Goal: Navigation & Orientation: Find specific page/section

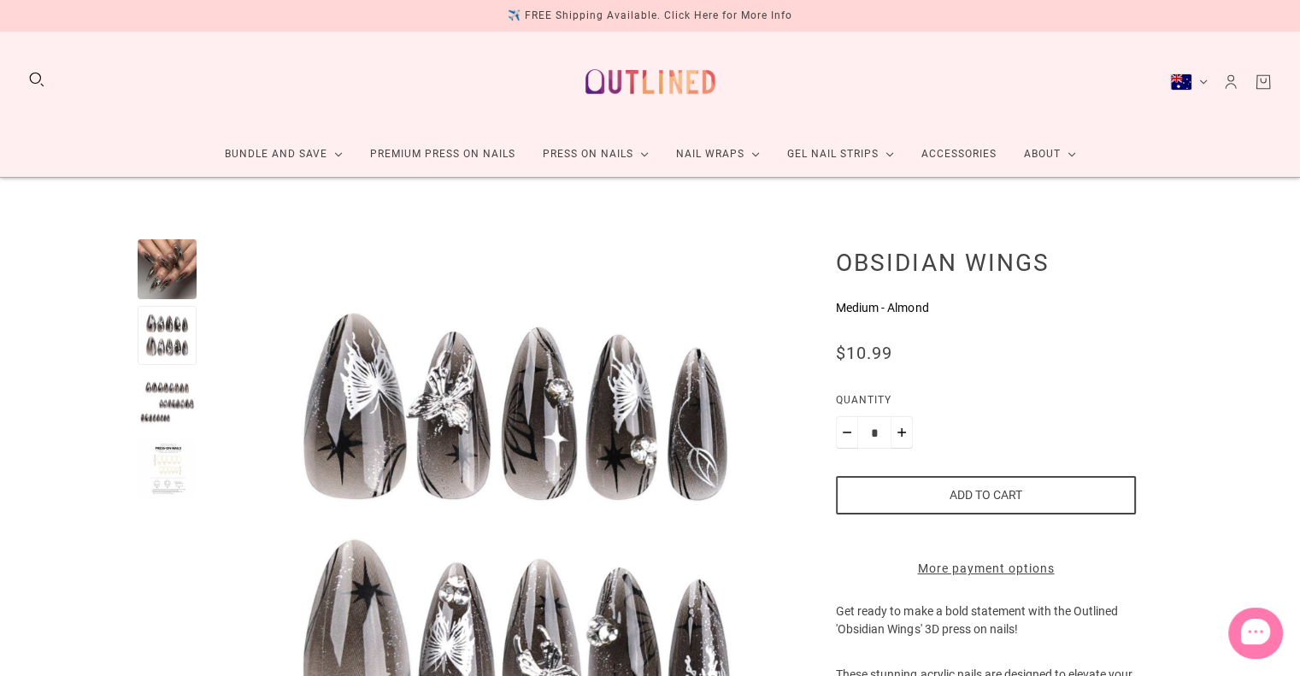
click at [174, 392] on div at bounding box center [168, 402] width 60 height 60
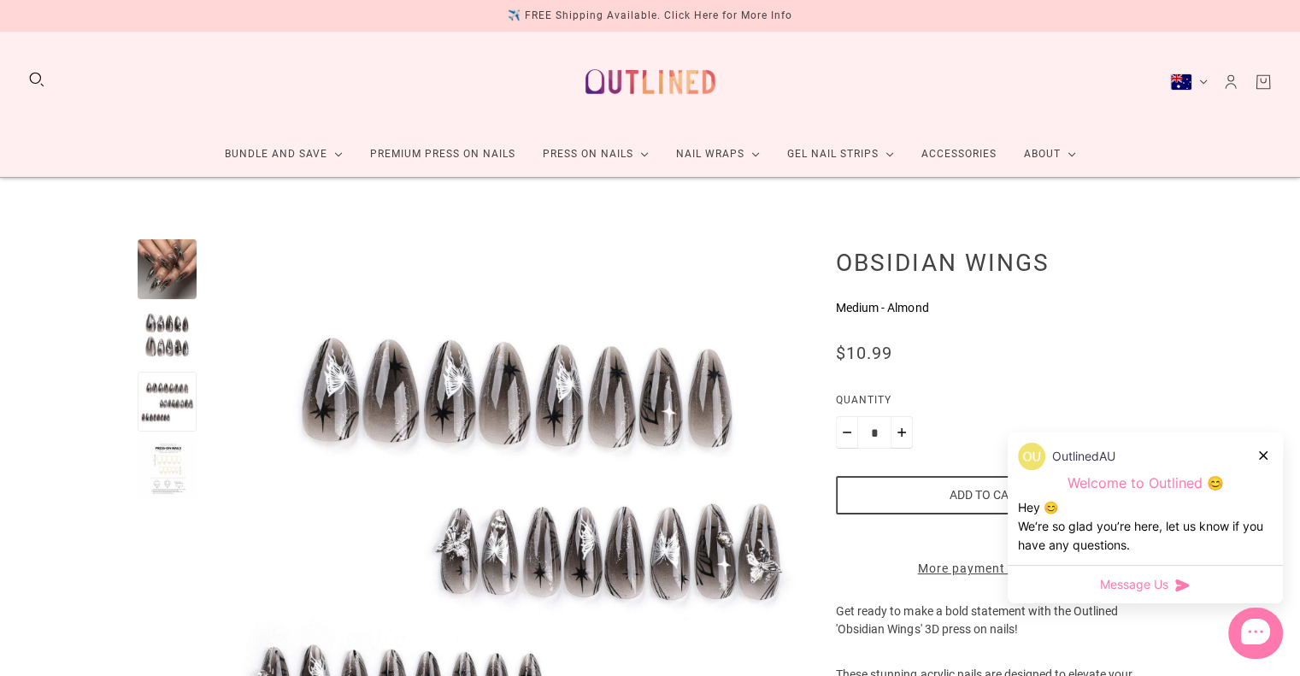
click at [168, 268] on div at bounding box center [168, 269] width 60 height 60
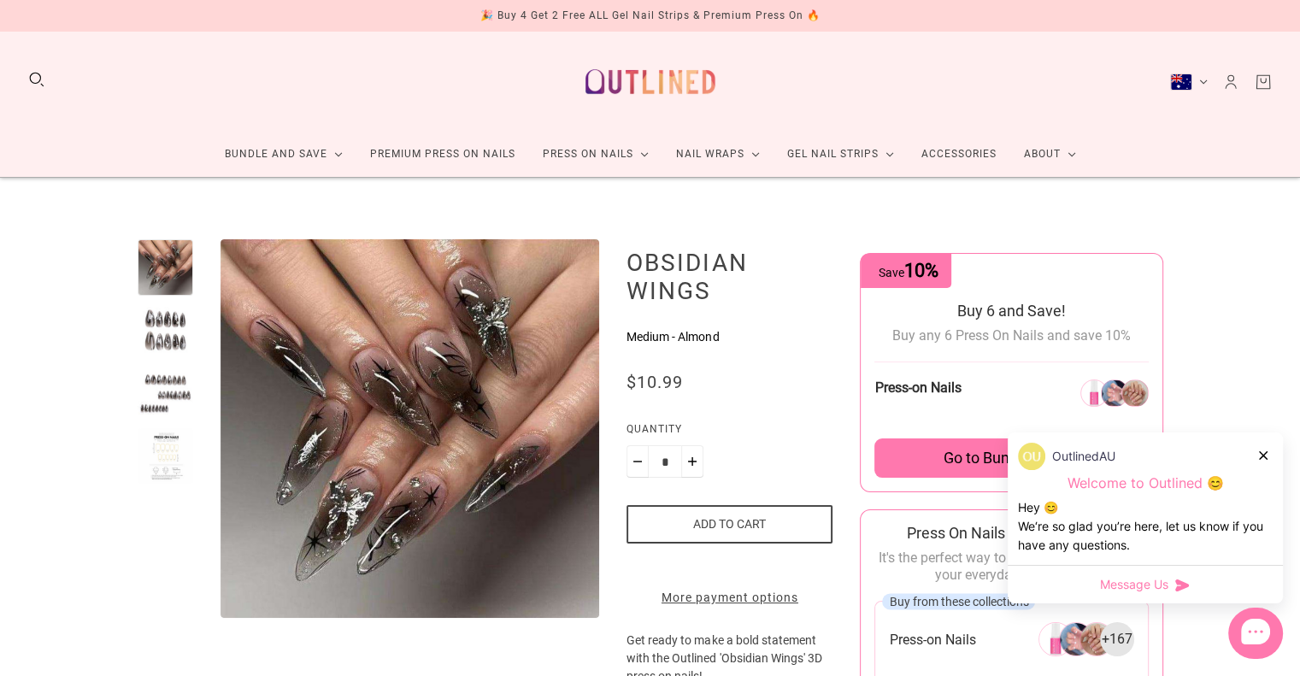
click at [1250, 451] on div "OutlinedAU" at bounding box center [1145, 456] width 255 height 27
click at [1263, 457] on icon at bounding box center [1263, 455] width 9 height 9
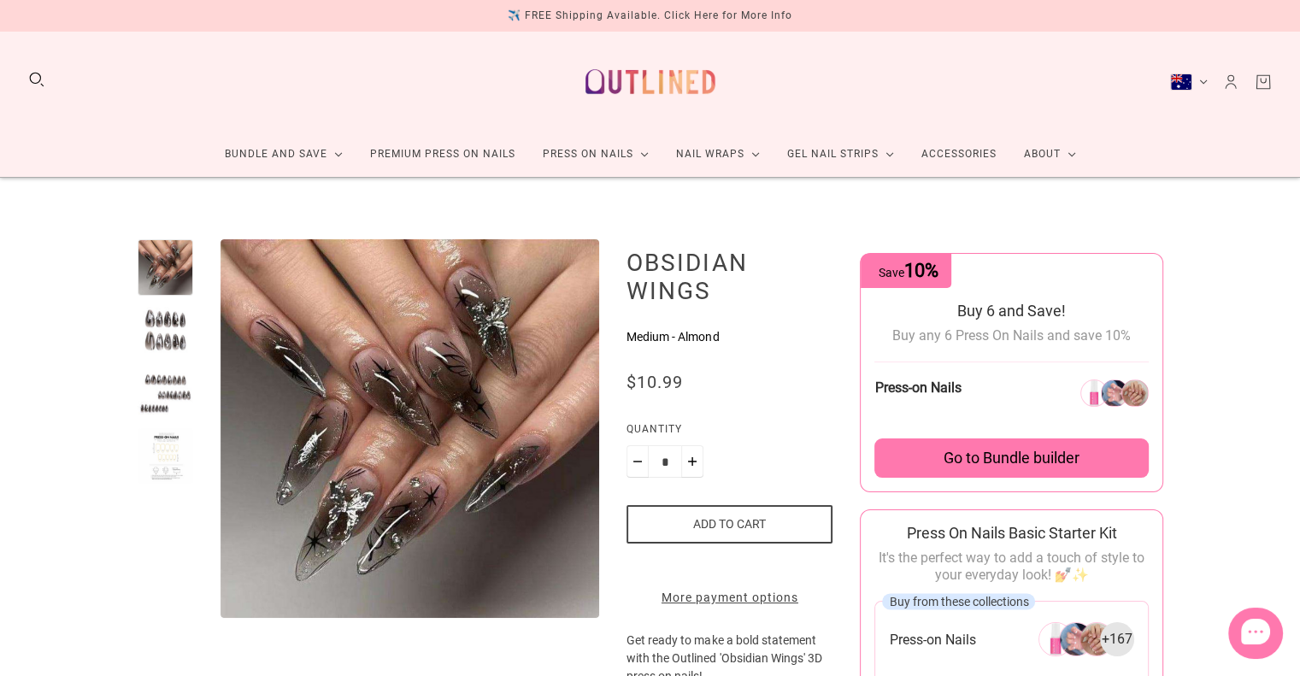
click at [587, 64] on img at bounding box center [650, 81] width 150 height 73
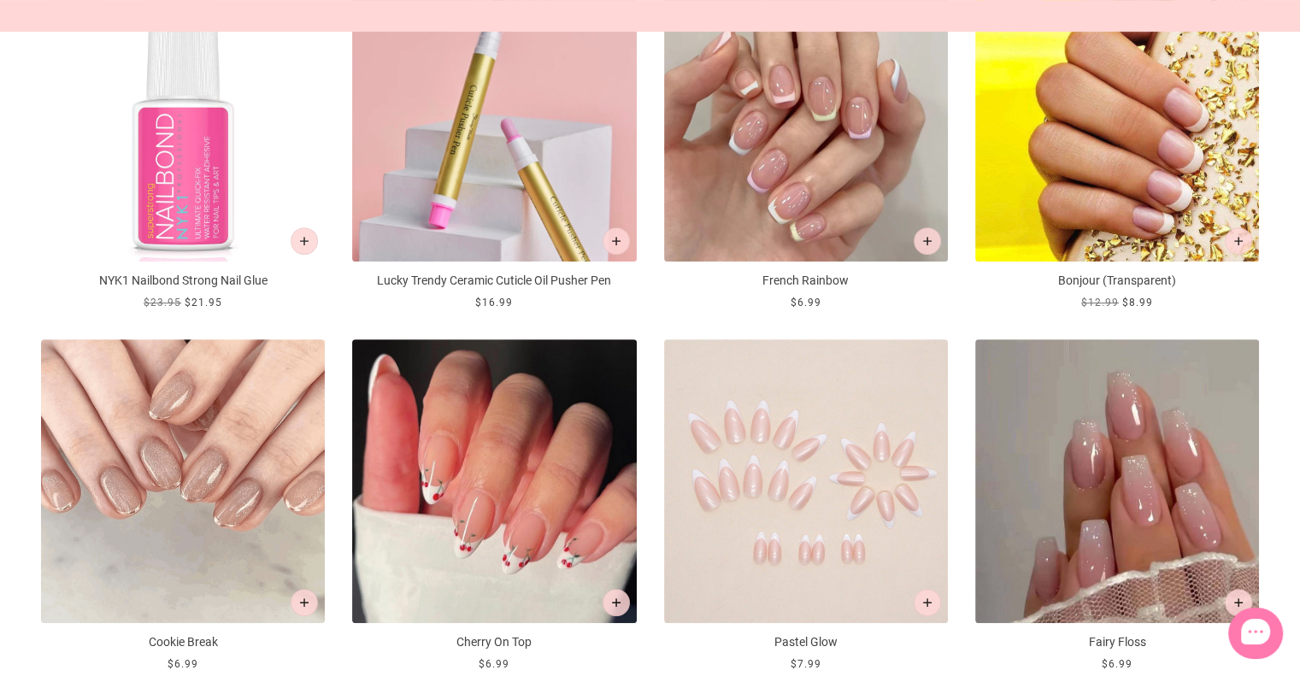
scroll to position [778, 0]
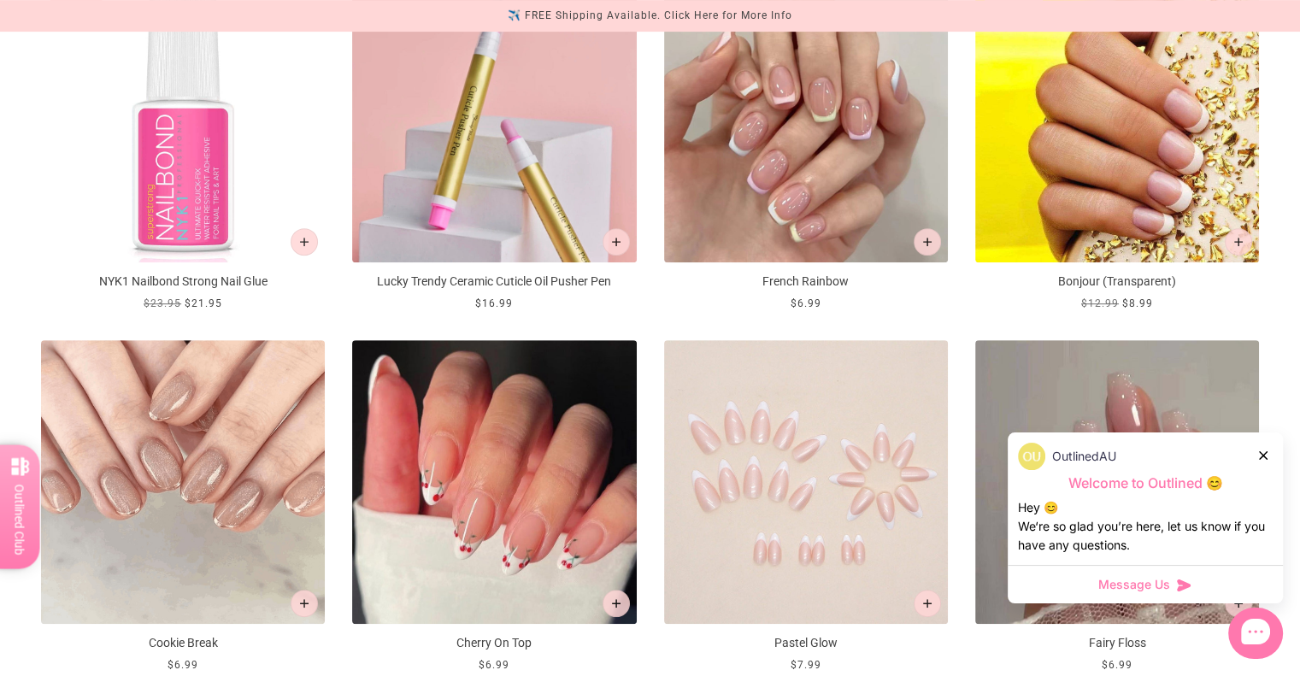
click at [1261, 457] on icon at bounding box center [1263, 455] width 9 height 9
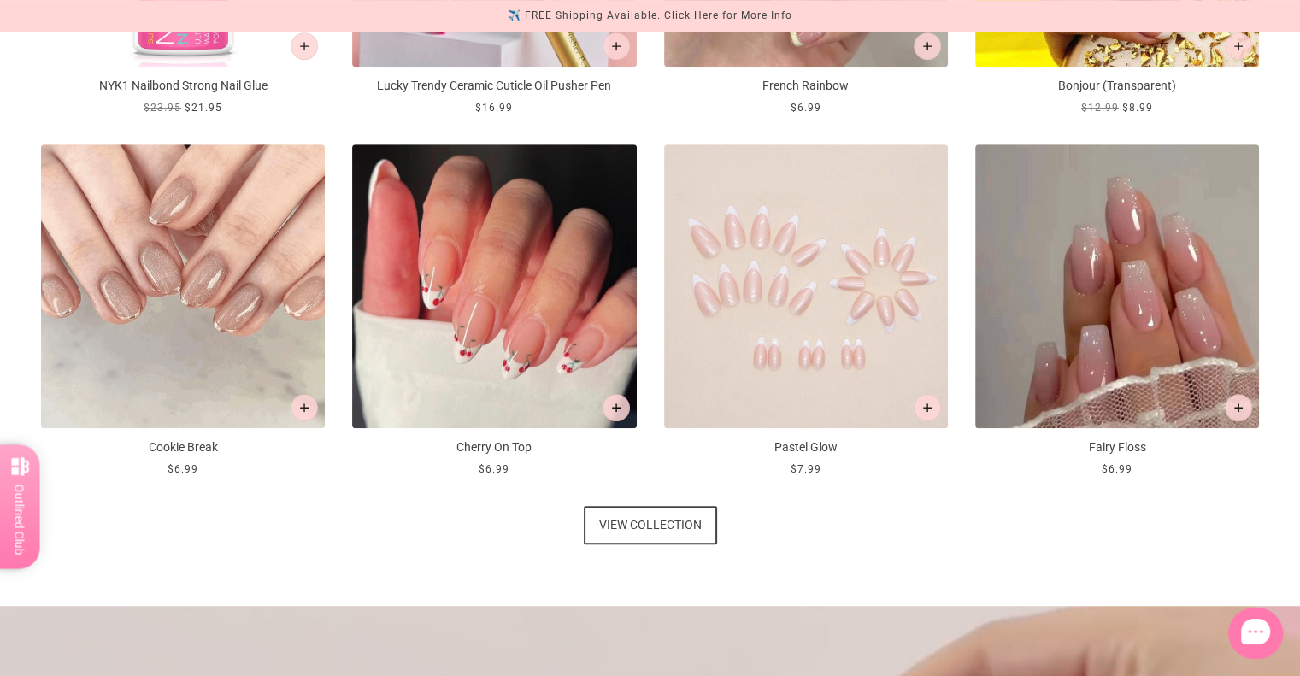
scroll to position [975, 0]
click at [616, 522] on span "View collection" at bounding box center [650, 524] width 103 height 38
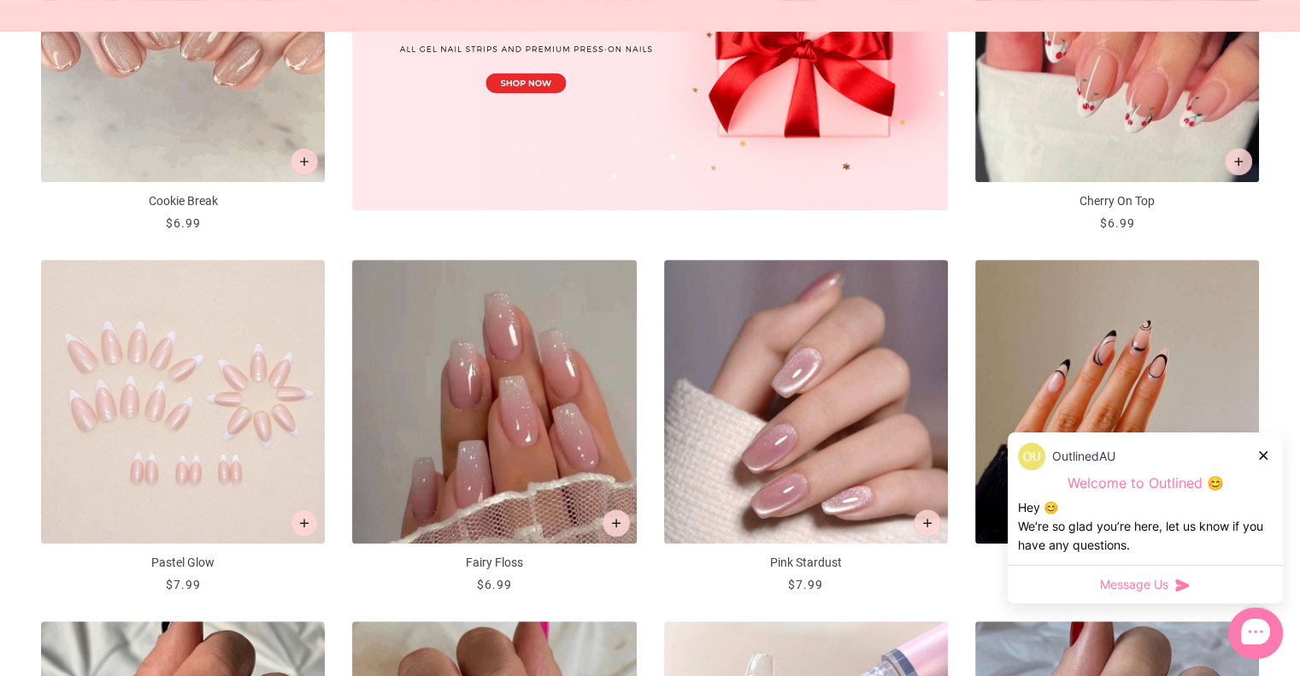
scroll to position [827, 0]
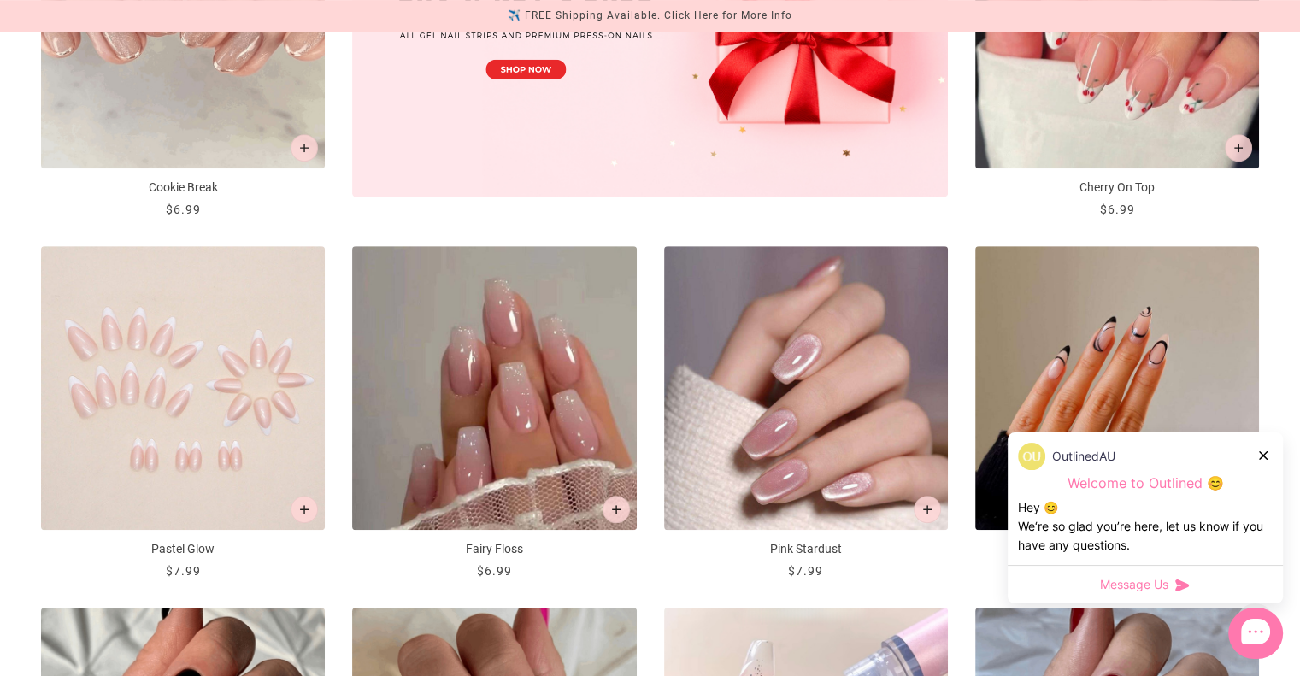
click at [1264, 451] on icon at bounding box center [1263, 455] width 9 height 9
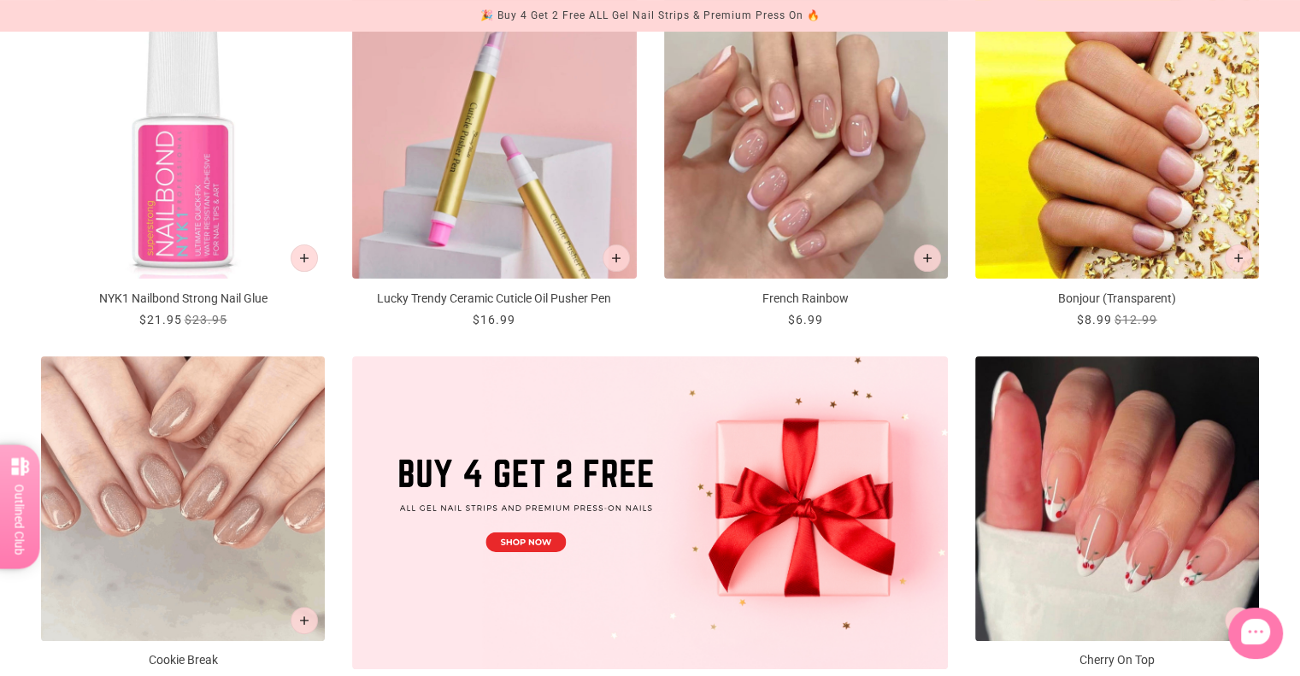
scroll to position [0, 0]
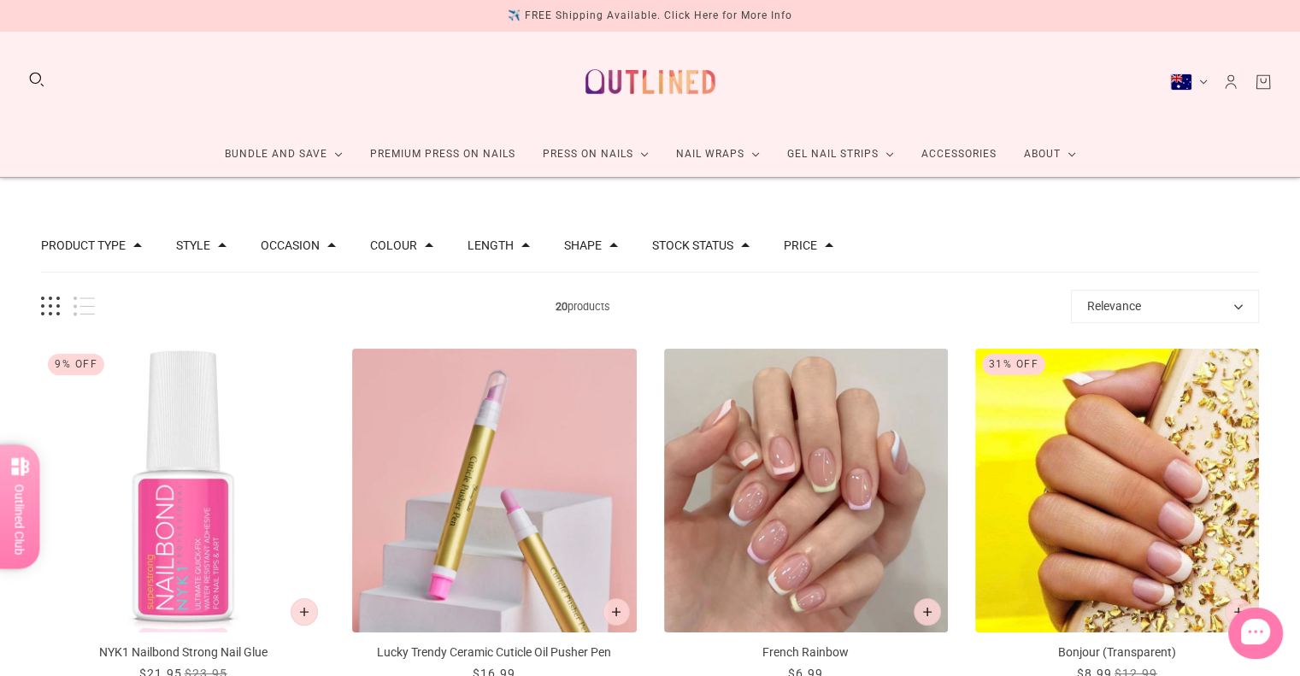
click at [133, 245] on span at bounding box center [137, 245] width 9 height 9
click at [218, 246] on span at bounding box center [222, 245] width 9 height 9
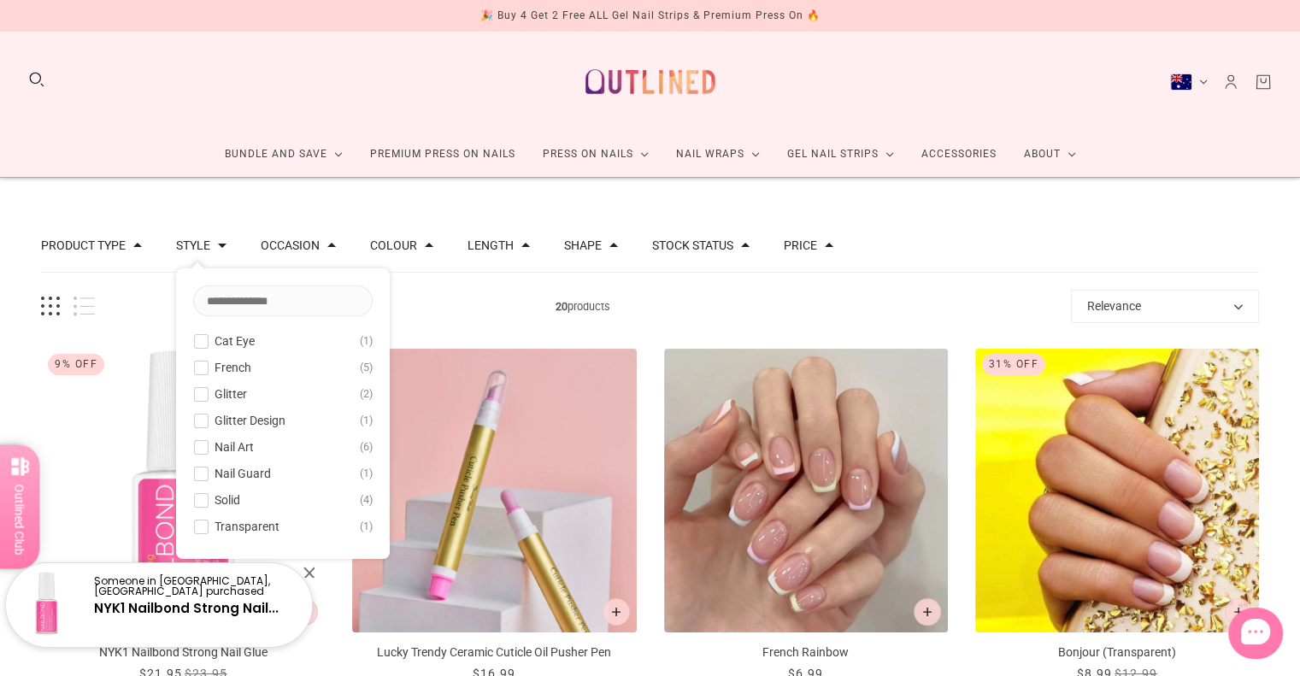
click at [317, 573] on div "Someone in Cobar, Australia purchased NYK1 Nailbond Strong Nail..." at bounding box center [159, 598] width 318 height 103
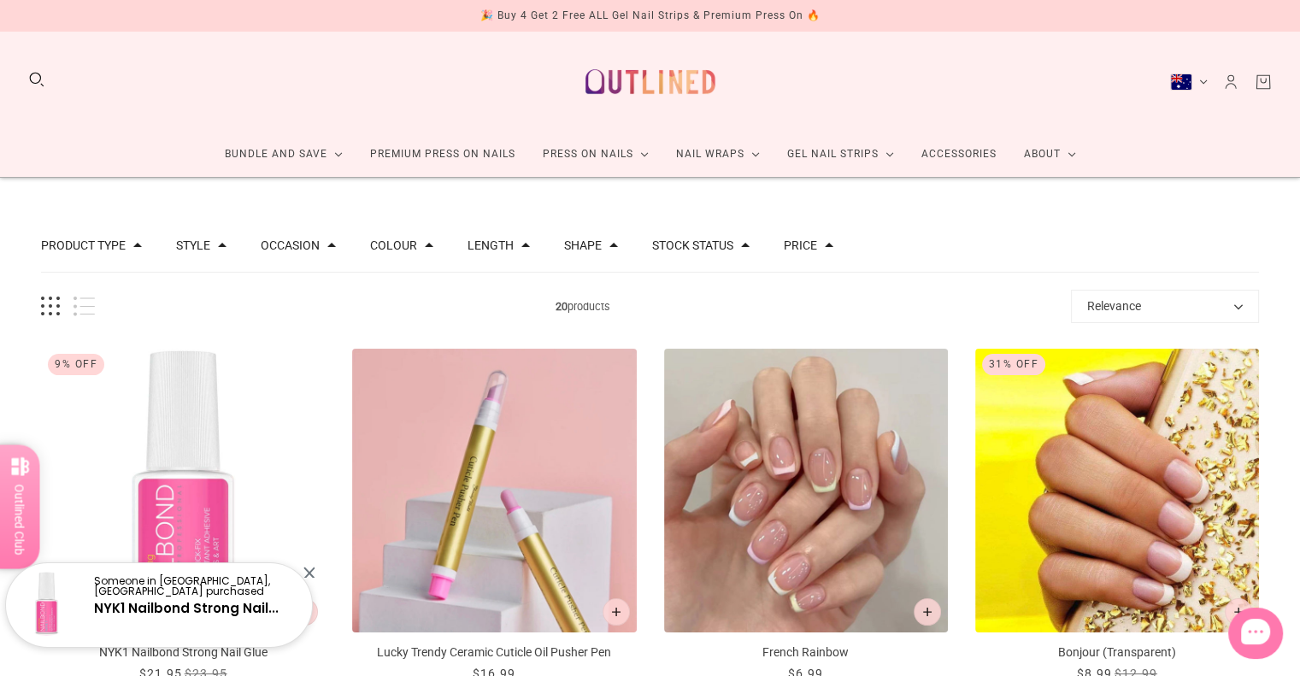
click at [309, 572] on div at bounding box center [309, 572] width 11 height 11
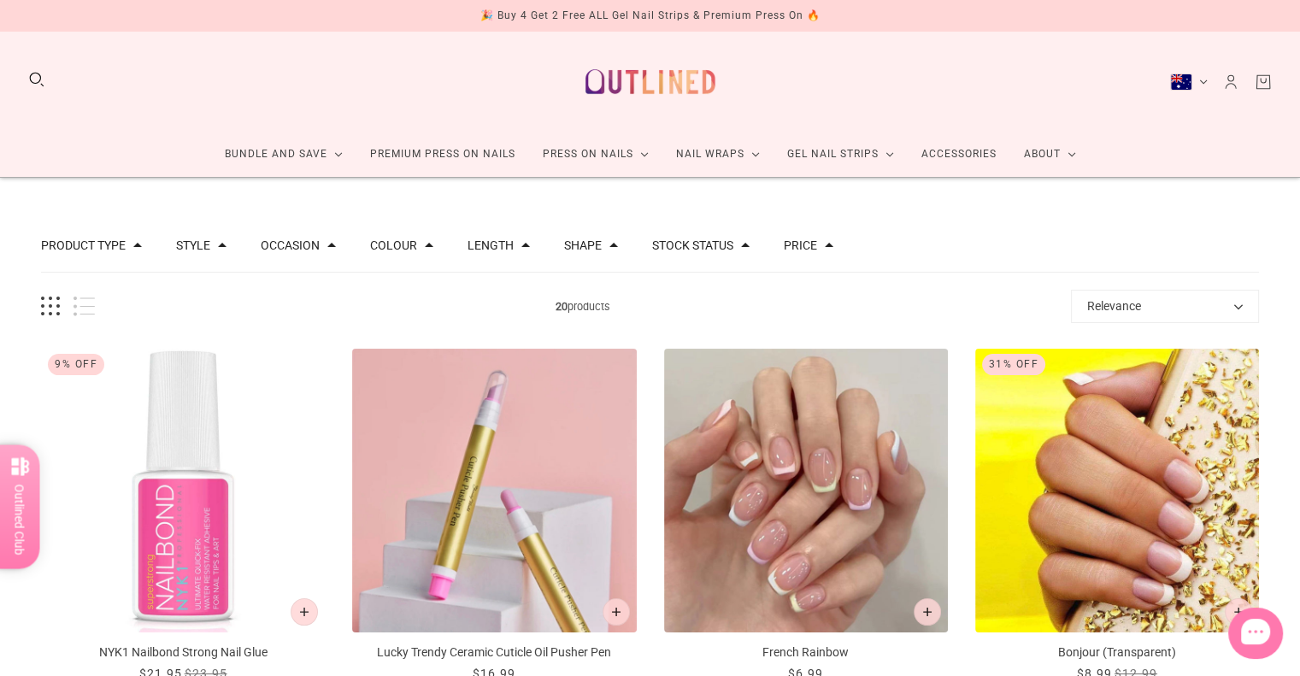
click at [300, 245] on button "Occasion" at bounding box center [290, 245] width 59 height 12
click at [203, 246] on button "Style" at bounding box center [193, 245] width 34 height 12
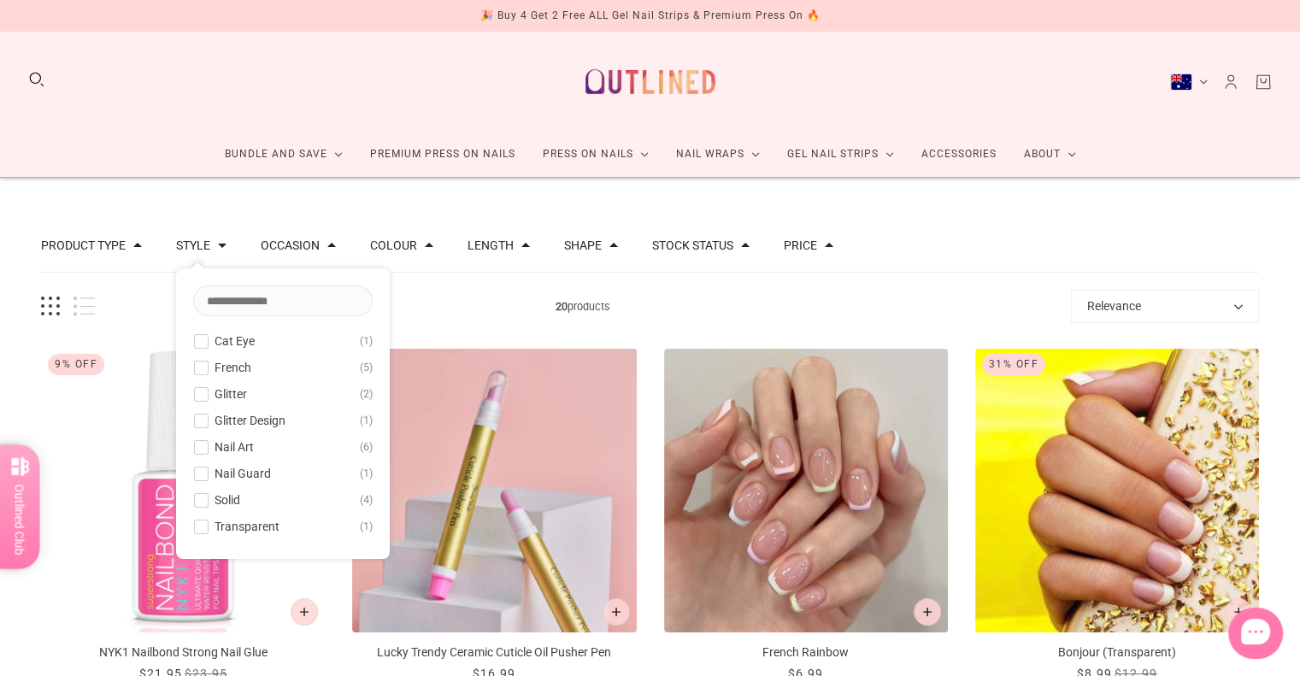
click at [628, 64] on img at bounding box center [650, 81] width 150 height 73
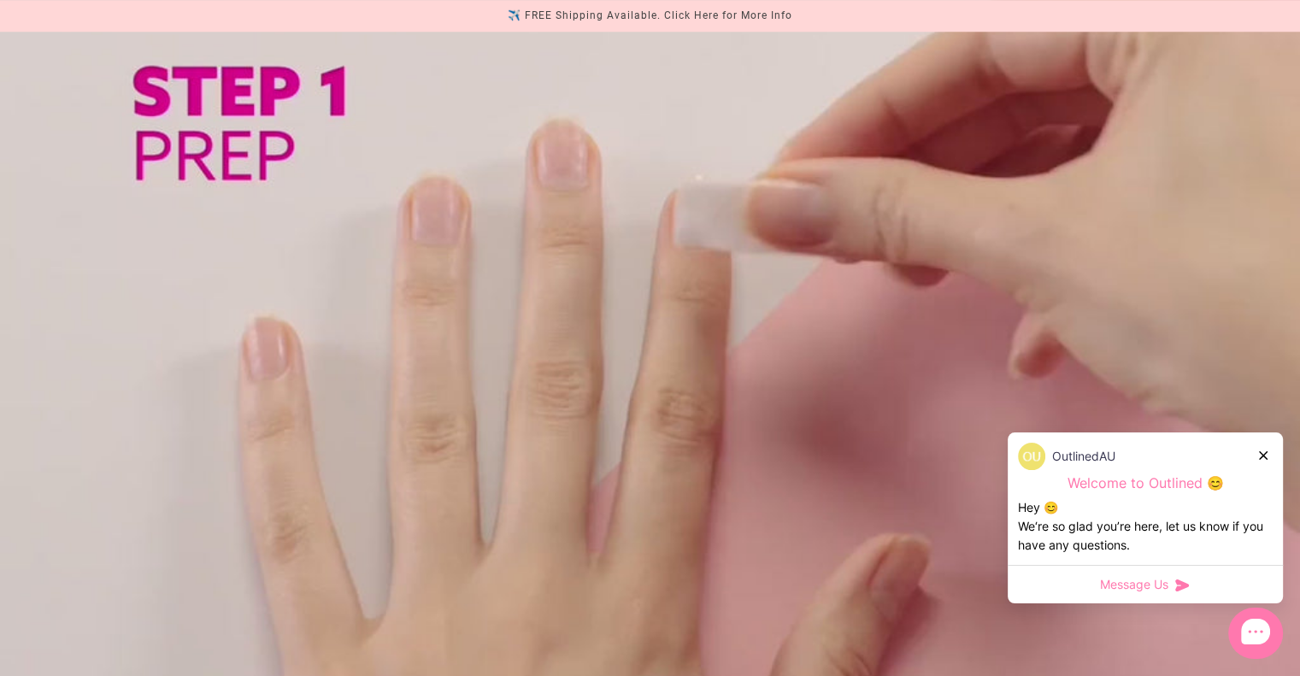
scroll to position [1594, 0]
click at [1261, 453] on icon at bounding box center [1263, 455] width 9 height 9
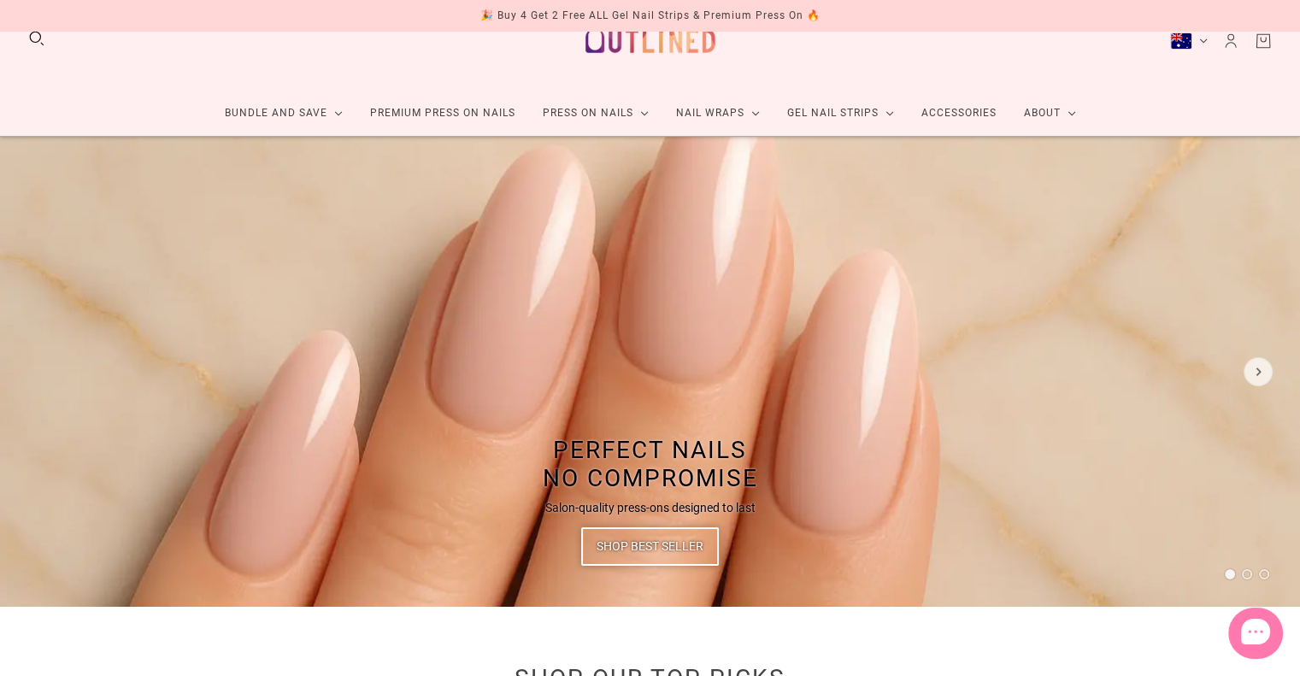
scroll to position [34, 0]
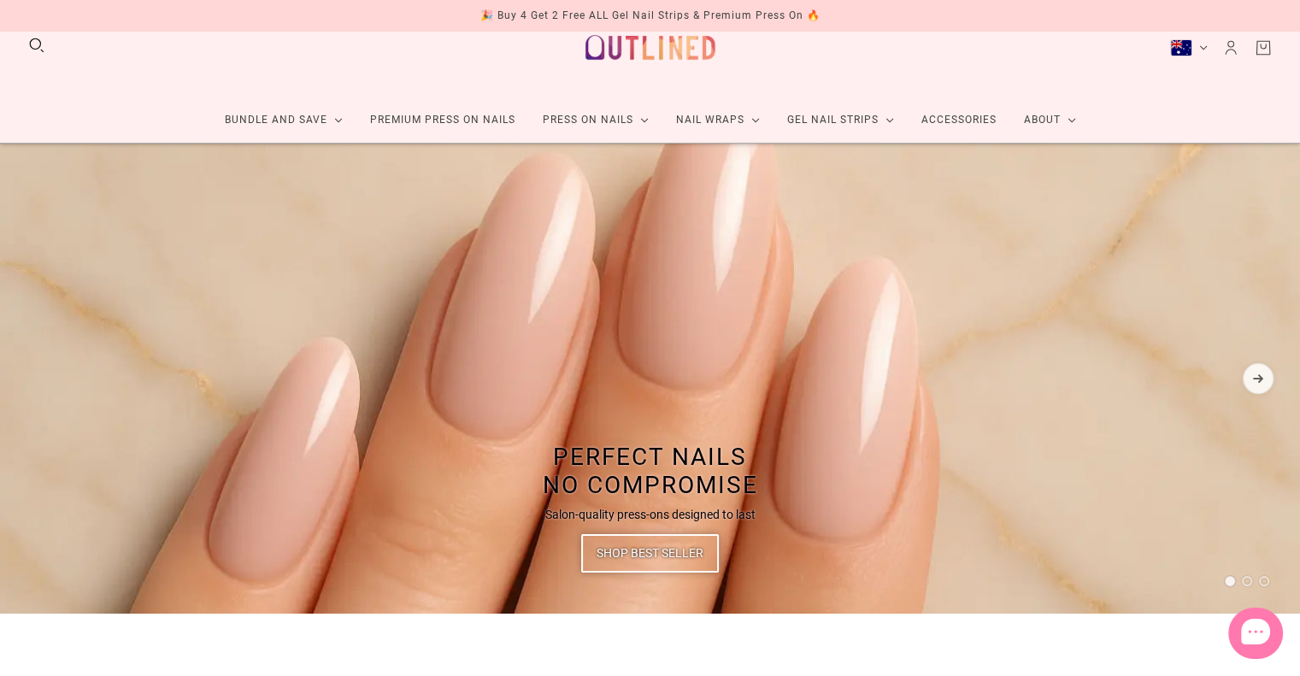
click at [1265, 390] on div at bounding box center [1258, 378] width 31 height 31
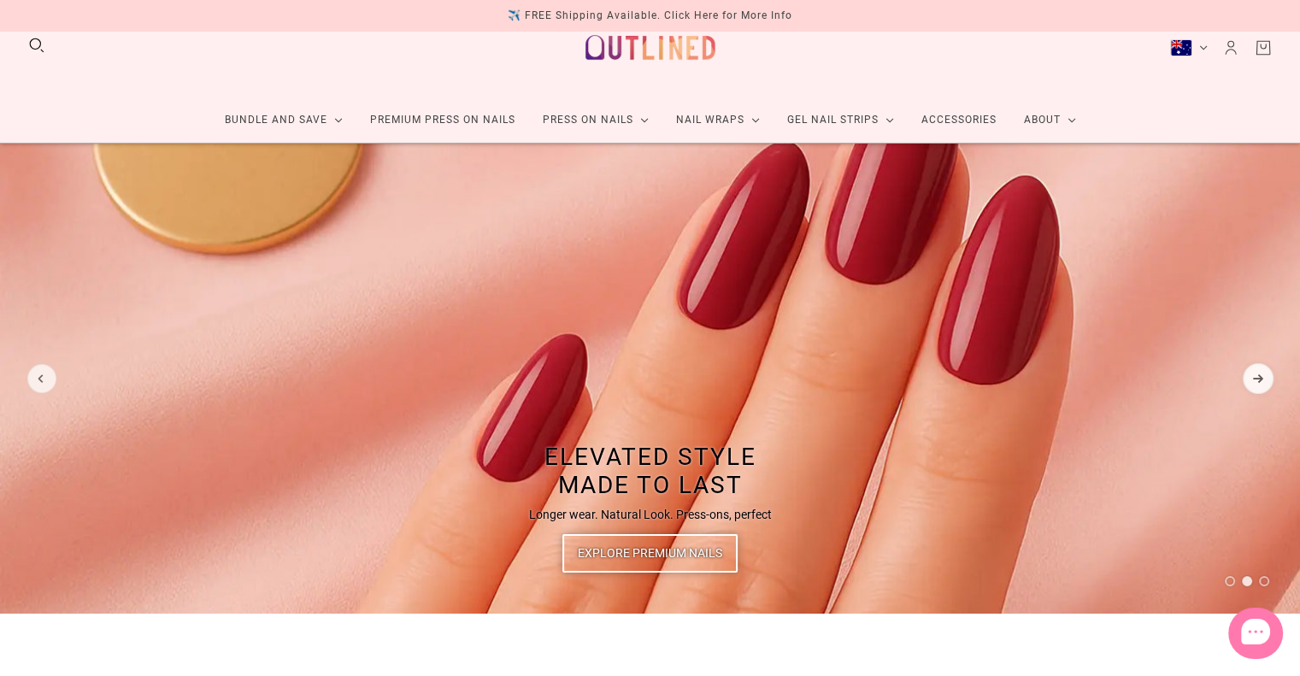
click at [1259, 382] on div at bounding box center [1258, 378] width 31 height 31
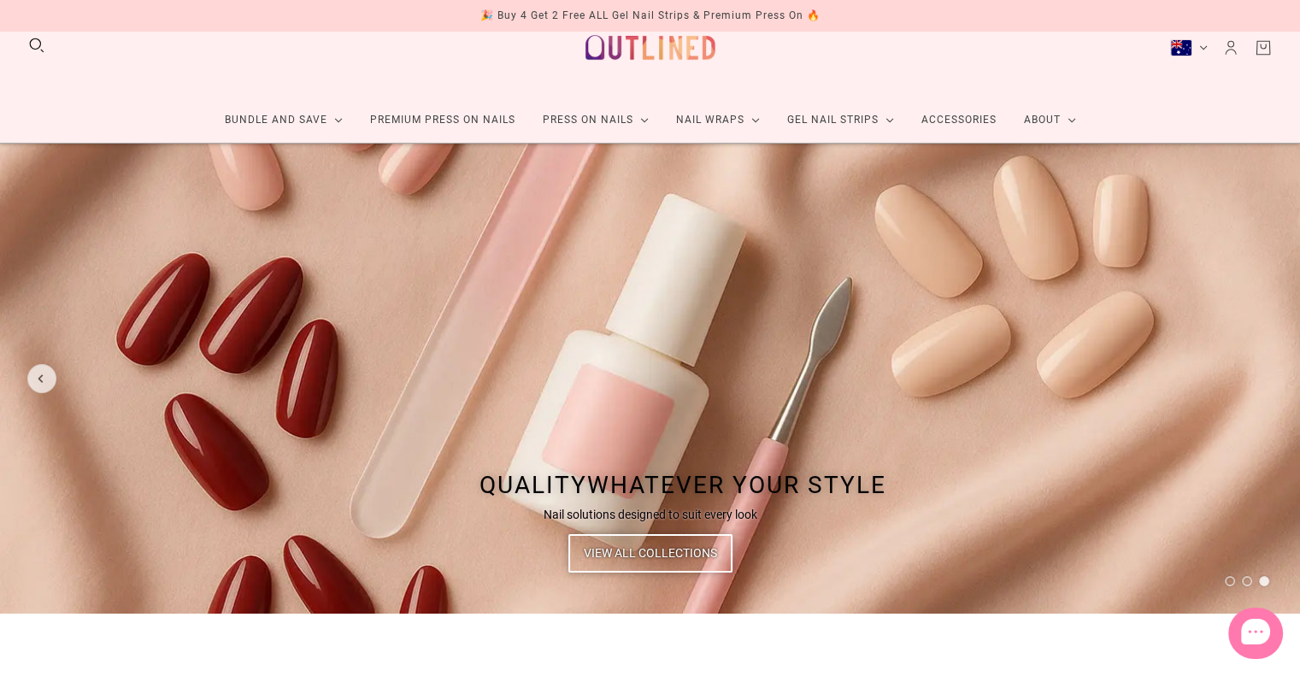
click at [658, 557] on span "View All Collections" at bounding box center [650, 553] width 133 height 38
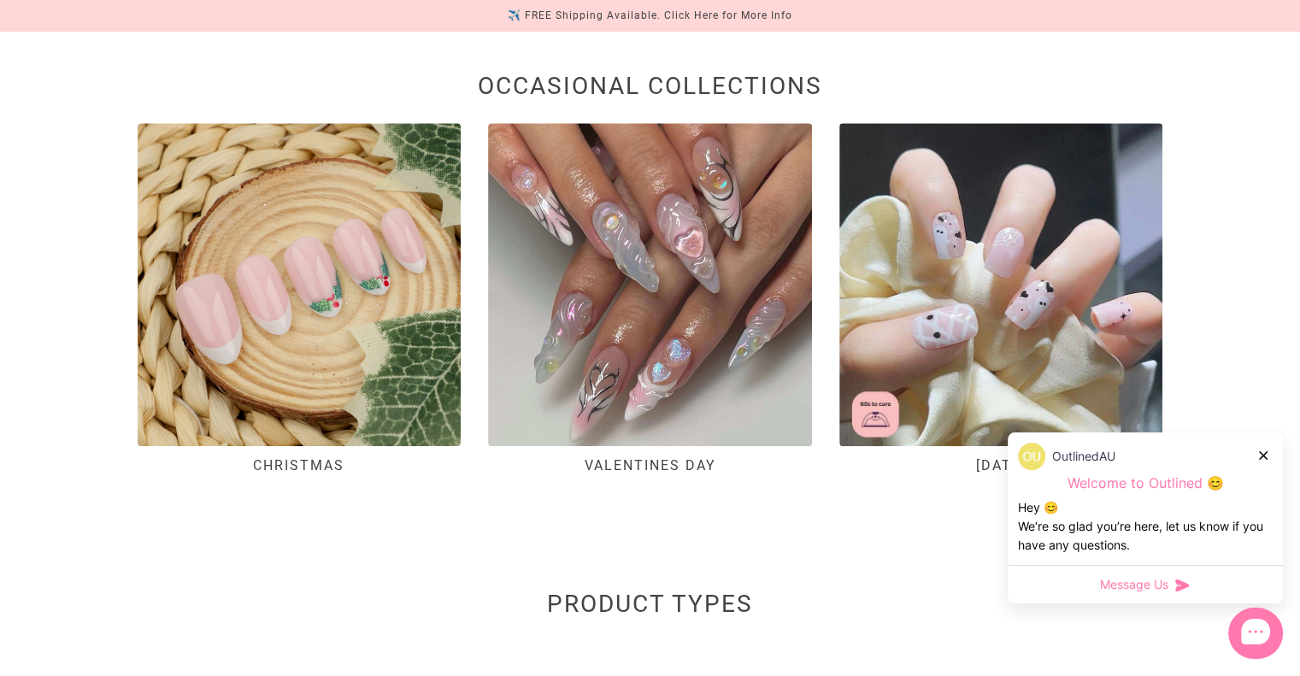
scroll to position [1064, 0]
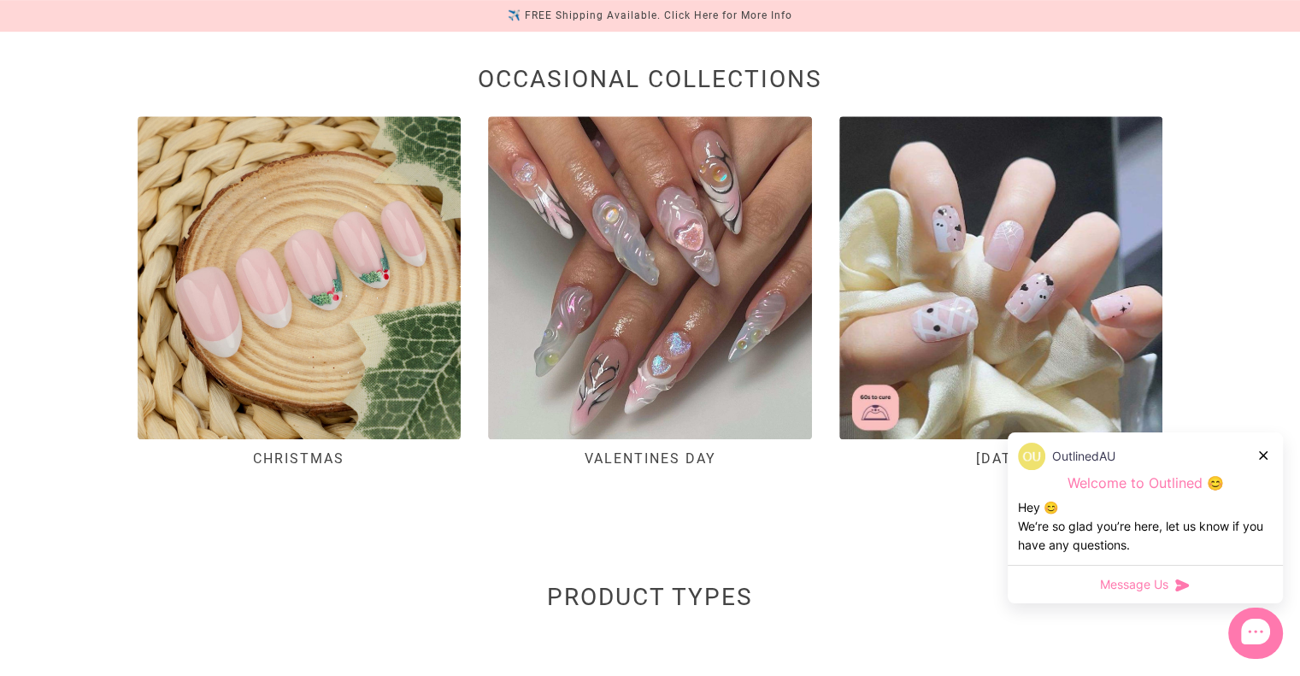
click at [1265, 457] on icon at bounding box center [1263, 455] width 9 height 9
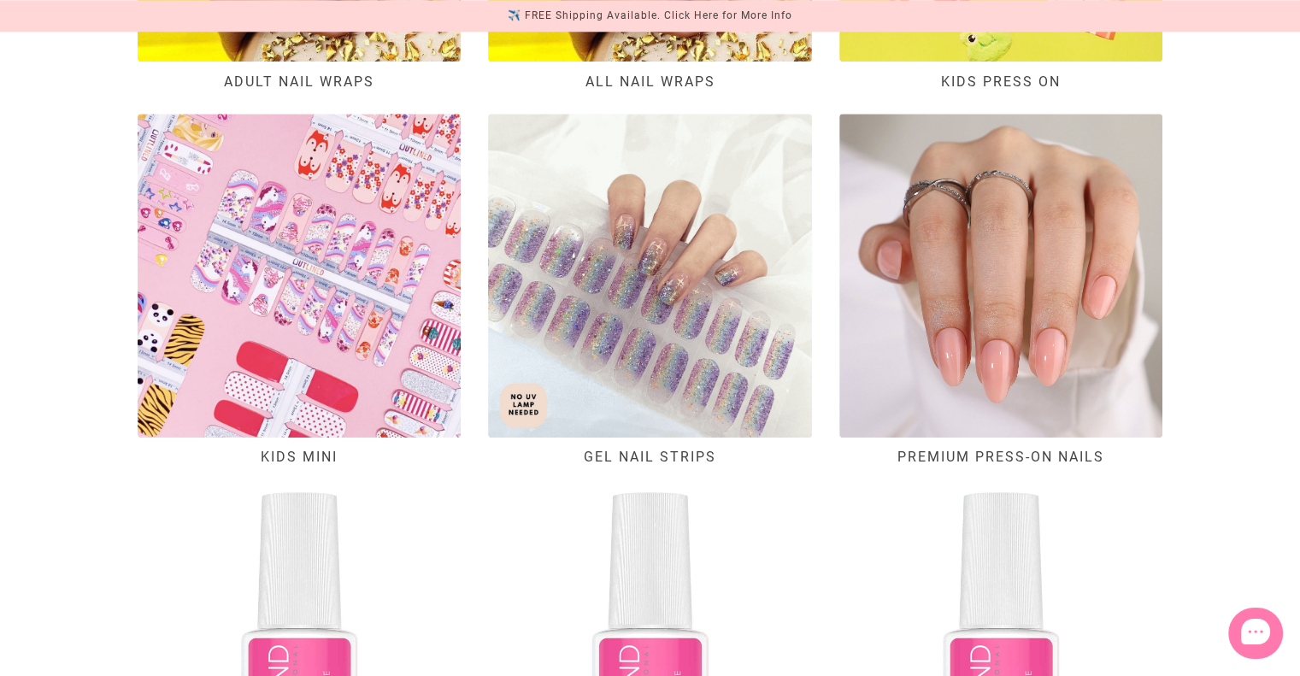
scroll to position [1949, 0]
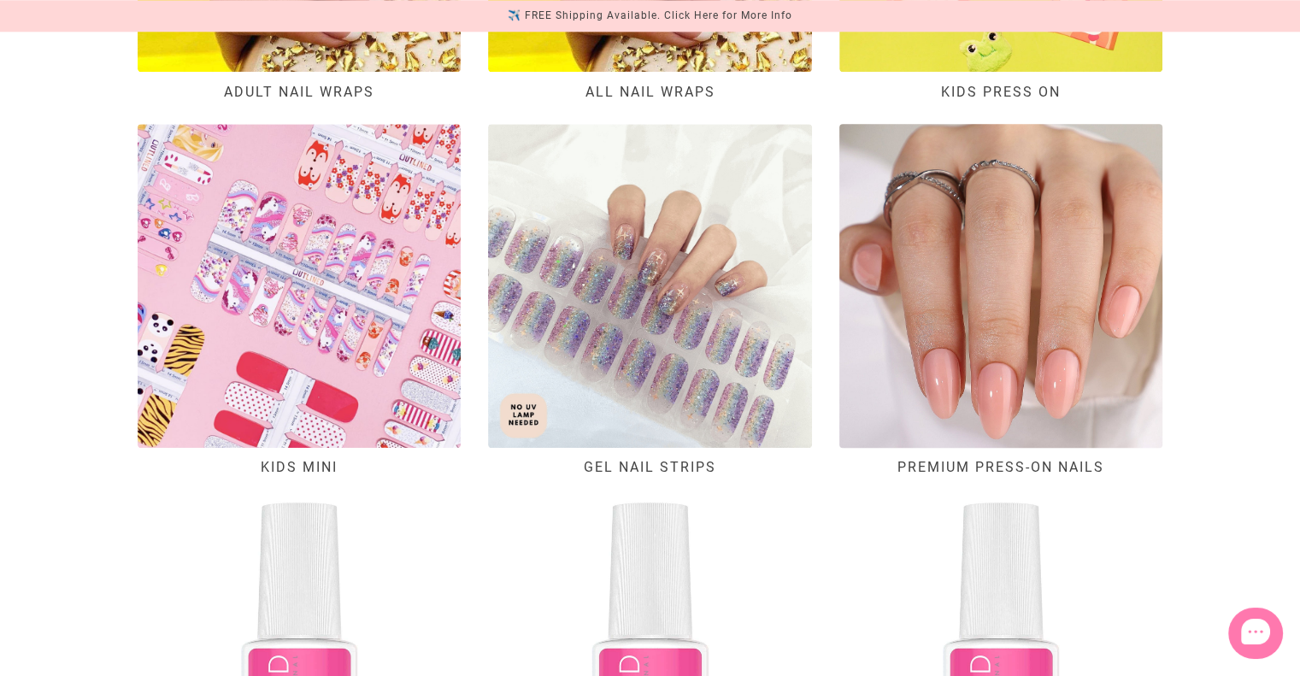
click at [1063, 371] on img "Premium Press-on Nails" at bounding box center [1001, 285] width 388 height 388
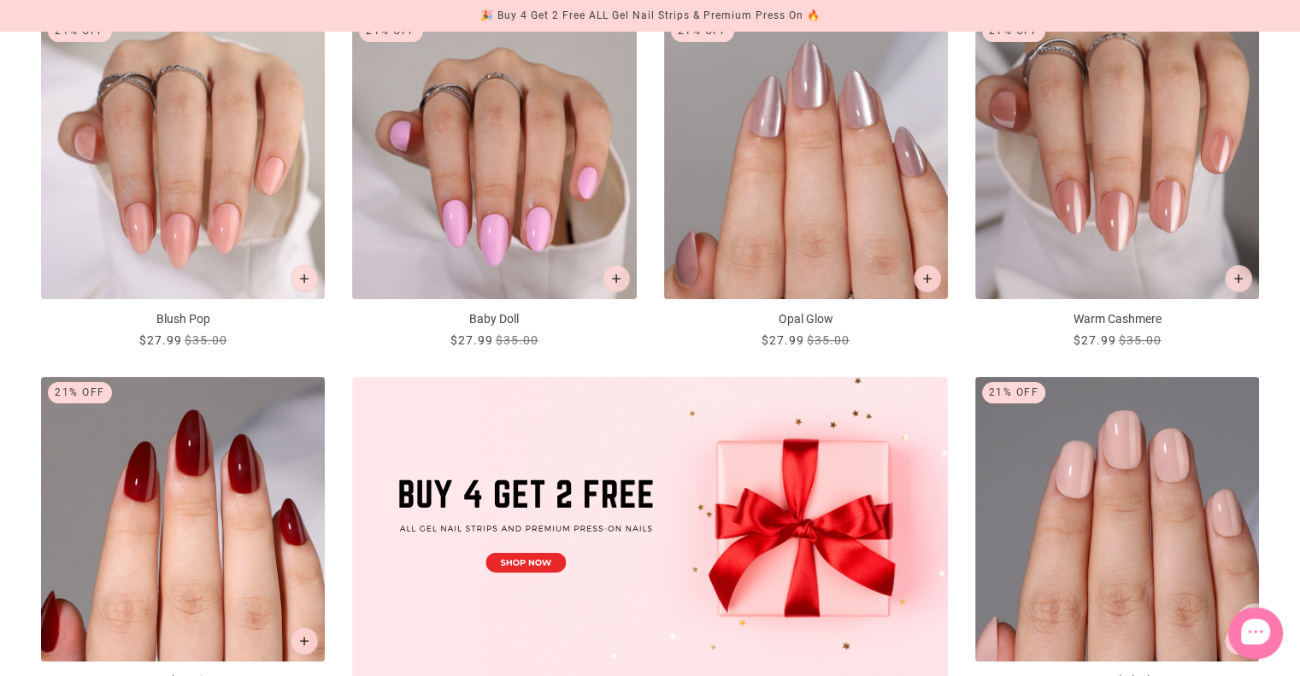
scroll to position [390, 0]
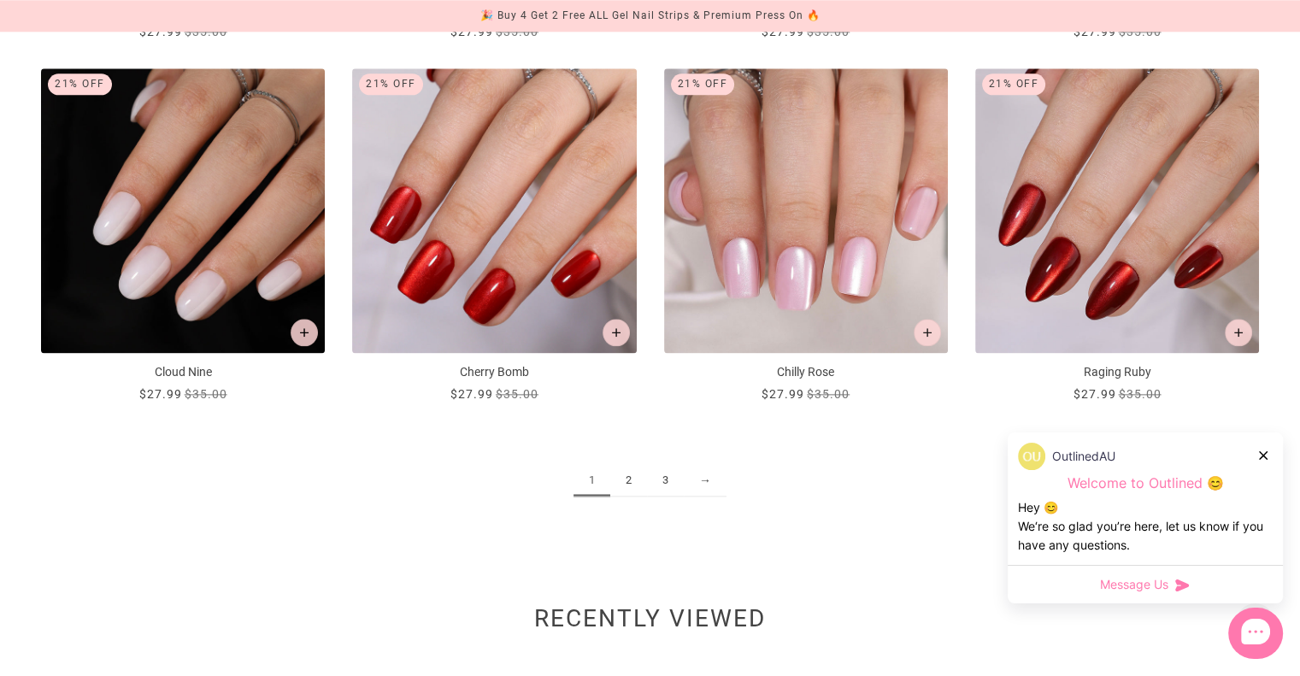
click at [633, 479] on link "2" at bounding box center [628, 481] width 37 height 32
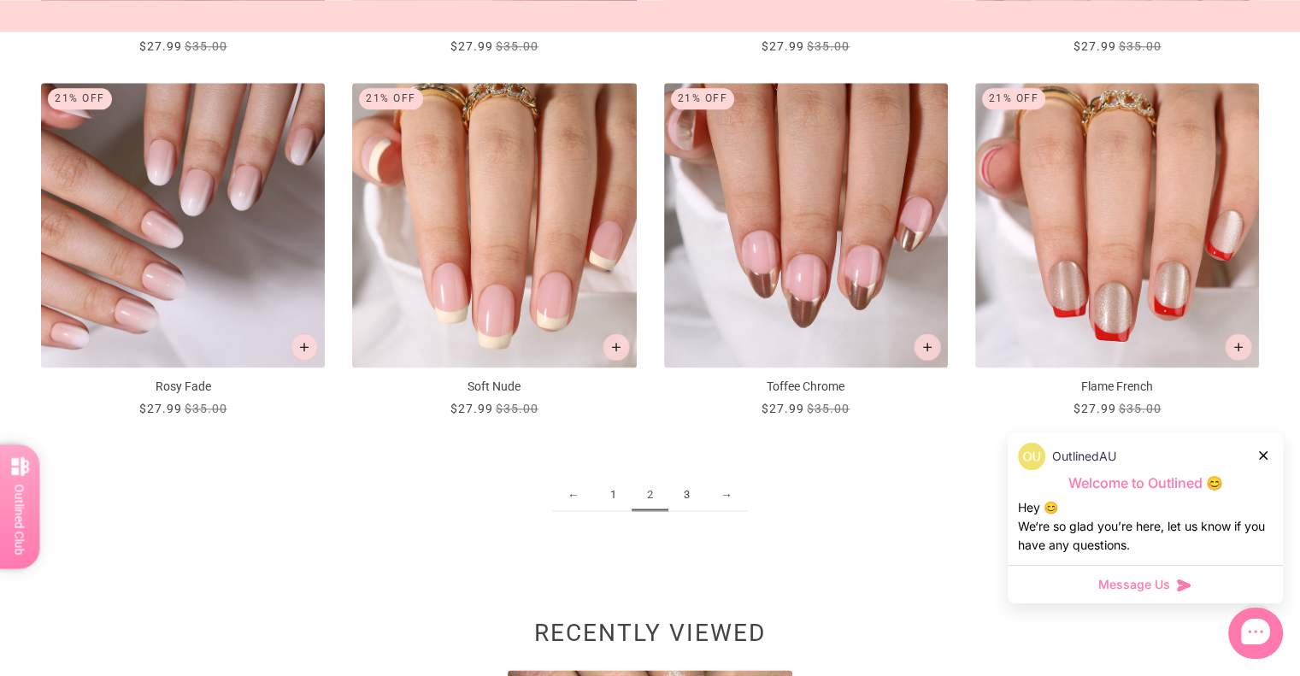
scroll to position [2103, 0]
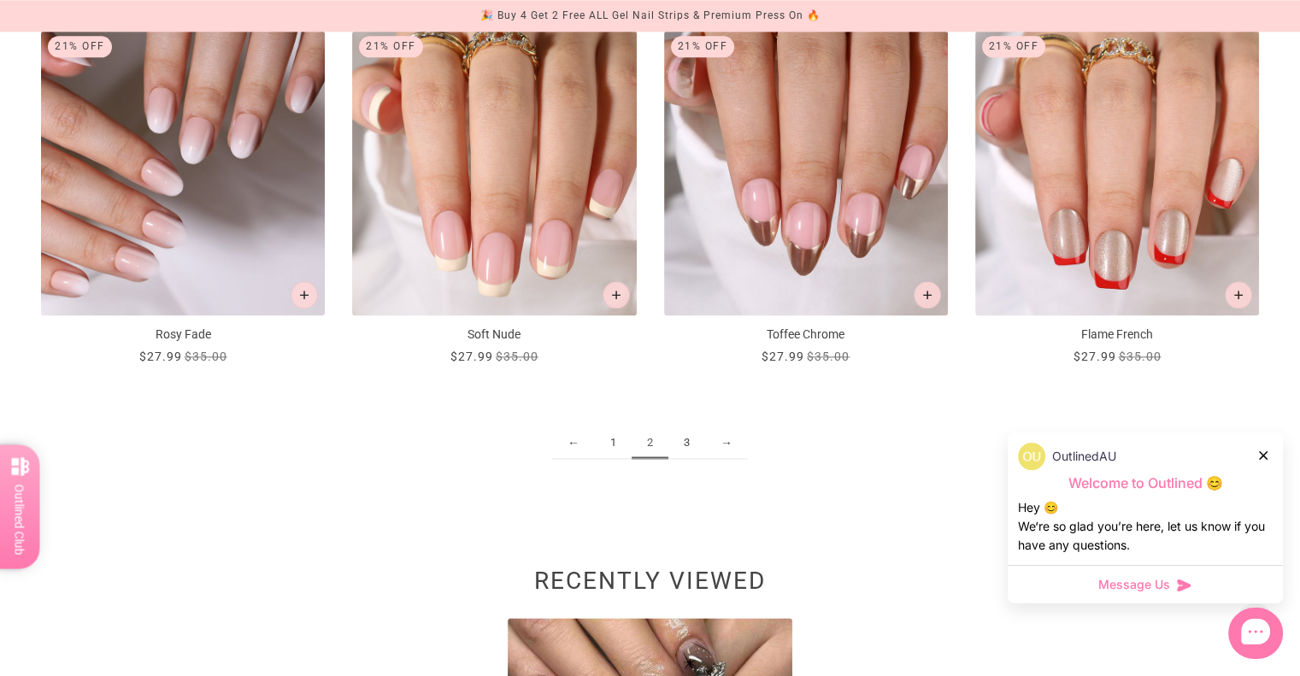
click at [691, 446] on link "3" at bounding box center [687, 443] width 37 height 32
